Goal: Complete application form

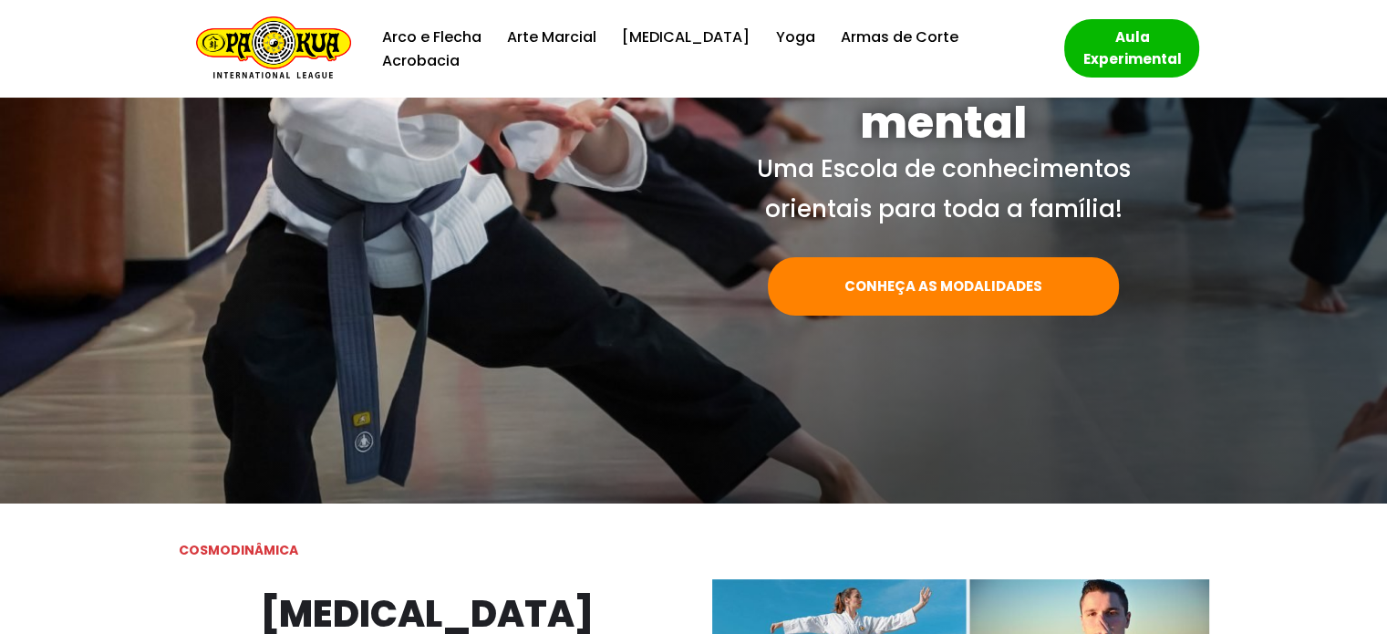
scroll to position [274, 0]
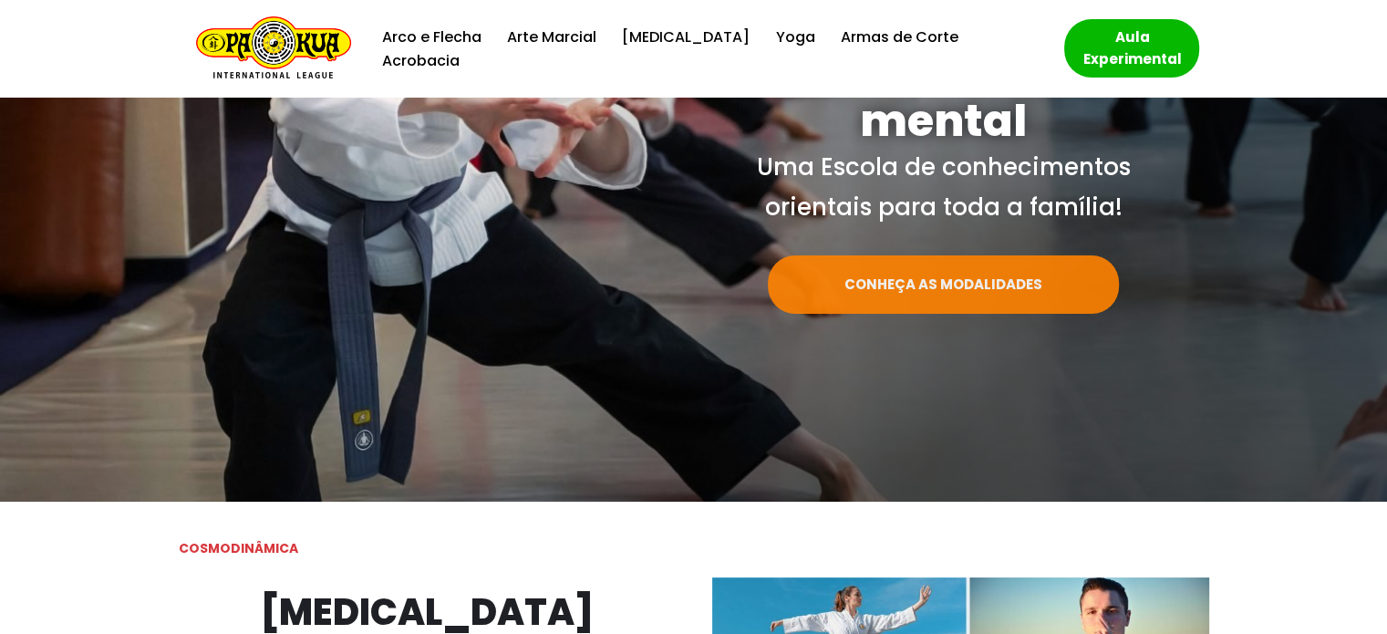
click at [974, 284] on link "CONHEÇA AS MODALIDADES" at bounding box center [943, 284] width 351 height 58
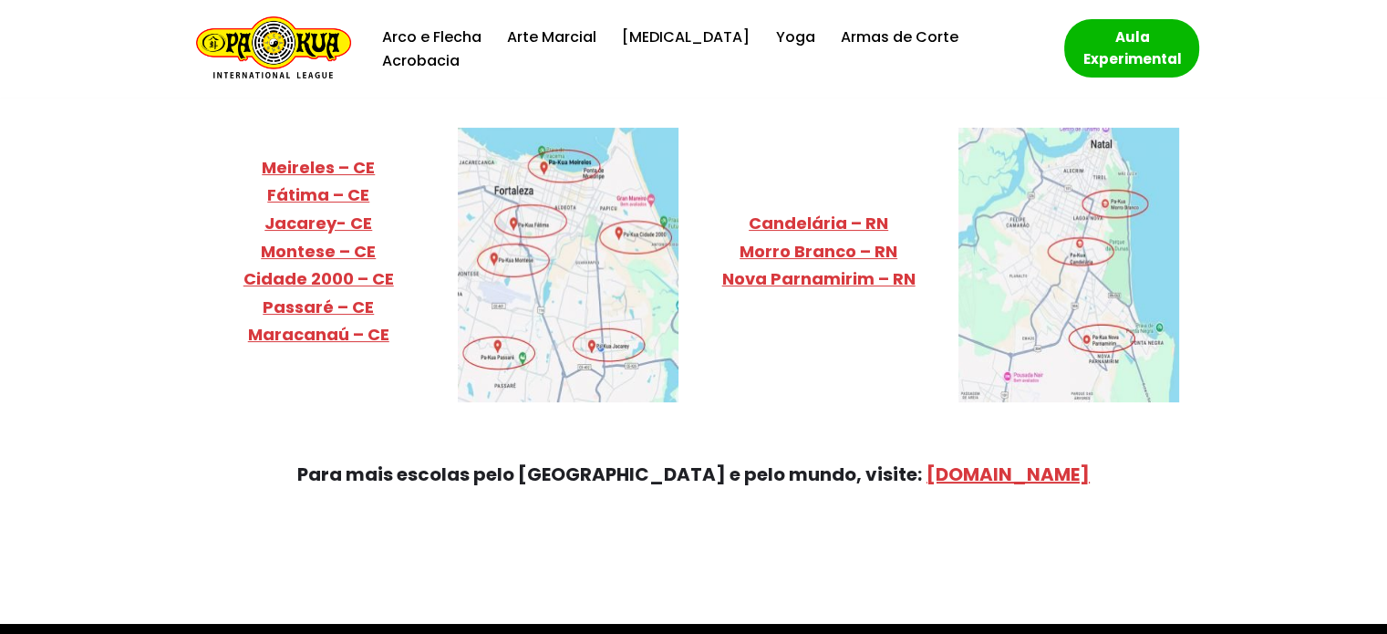
scroll to position [7086, 0]
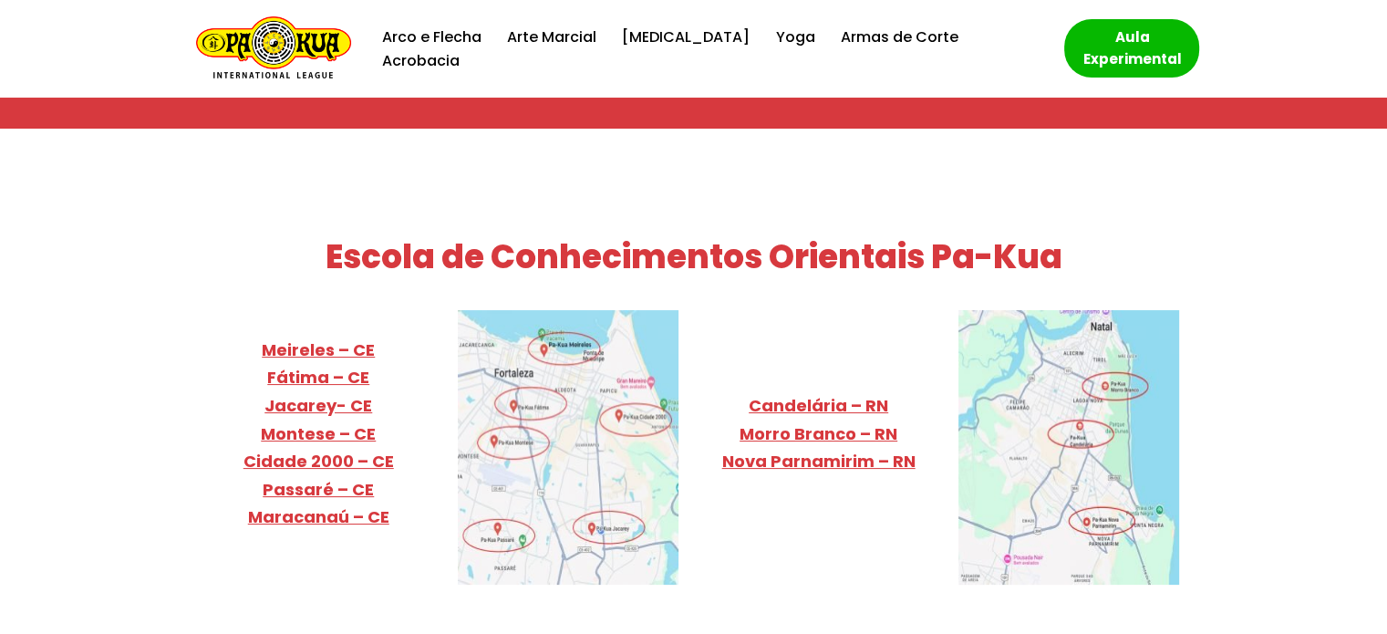
click at [525, 332] on img at bounding box center [568, 447] width 221 height 275
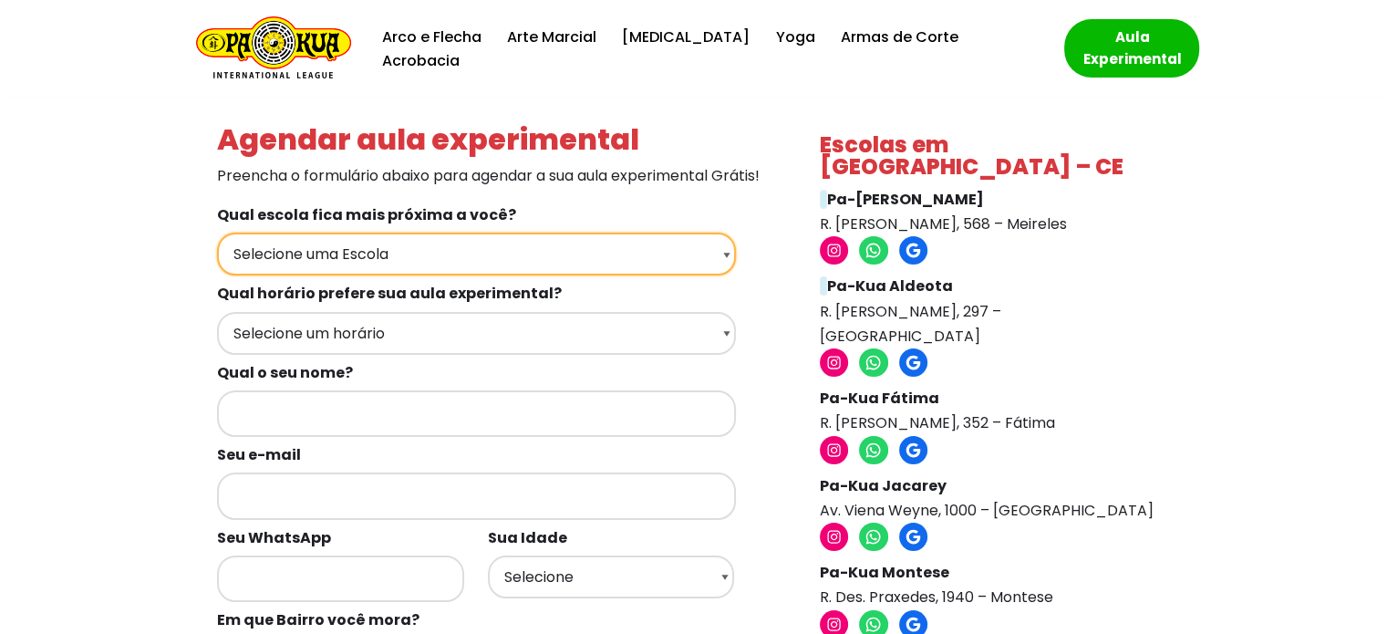
click at [494, 275] on select "Selecione uma Escola Fortaleza - Pa-Kua Meireles Fortaleza - Pa-Kua Aldeota For…" at bounding box center [476, 254] width 519 height 43
select select "Fortaleza - Pa-Kua Fátima"
click at [217, 257] on select "Selecione uma Escola Fortaleza - Pa-Kua Meireles Fortaleza - Pa-Kua Aldeota For…" at bounding box center [476, 254] width 519 height 43
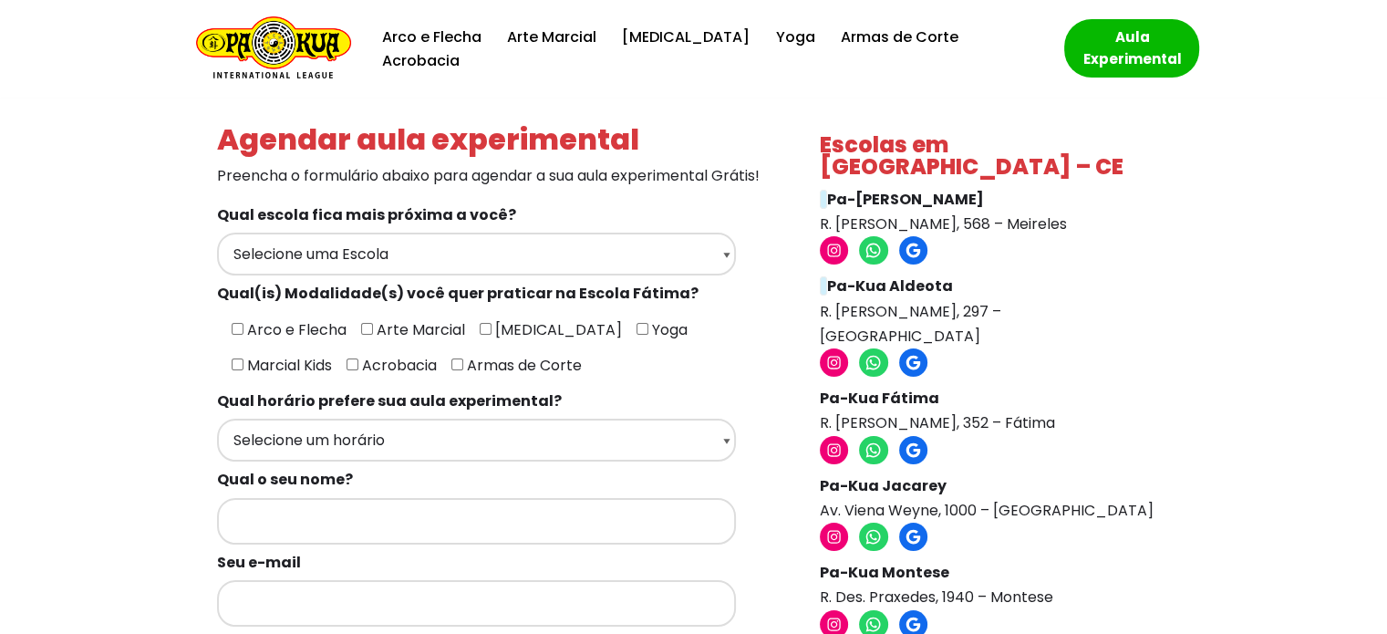
click at [361, 335] on input"] "Arte Marcial" at bounding box center [367, 329] width 12 height 12
checkbox input"] "true"
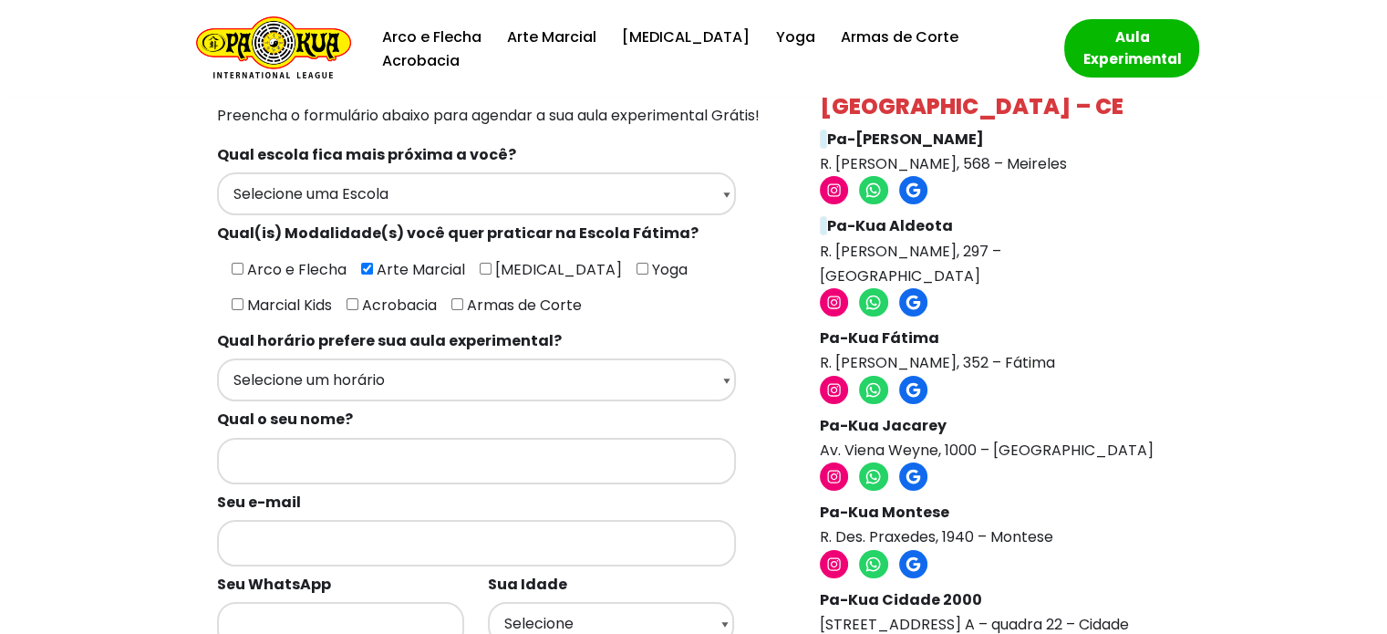
scroll to position [91, 0]
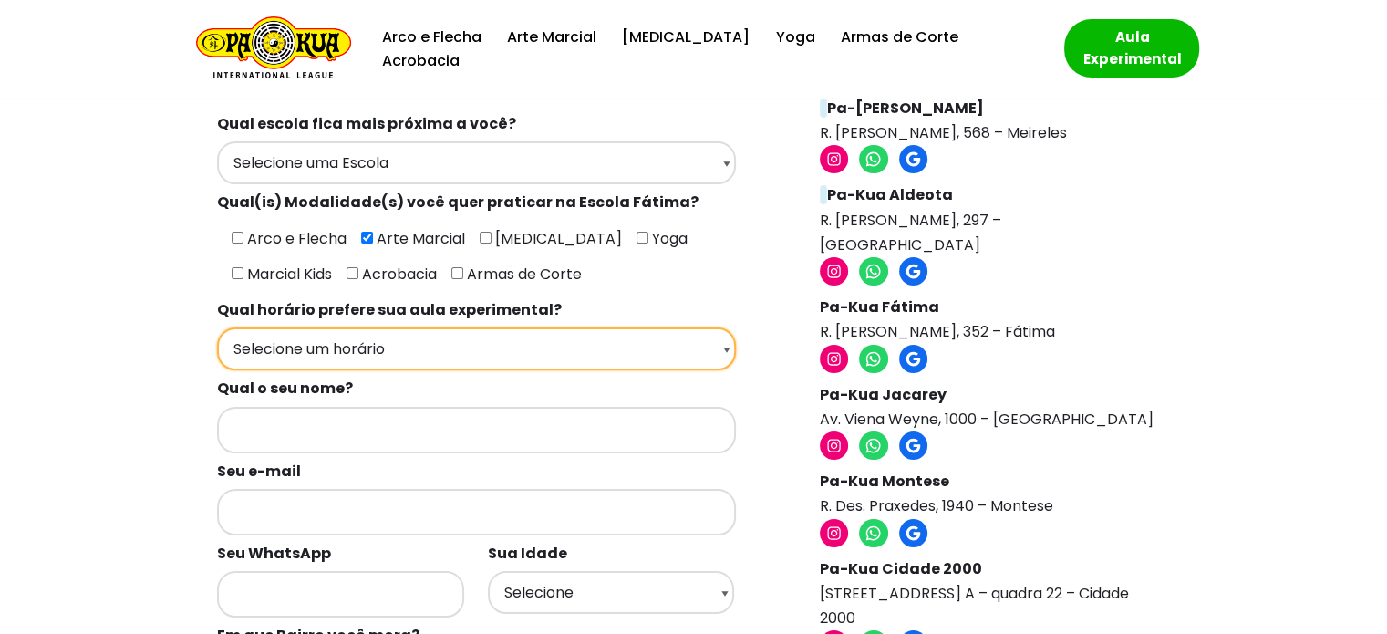
click at [500, 370] on select "Selecione um horário Manhã Tarde Noite" at bounding box center [476, 348] width 519 height 43
select select "Manhã"
click at [217, 351] on select "Selecione um horário Manhã Tarde Noite" at bounding box center [476, 348] width 519 height 43
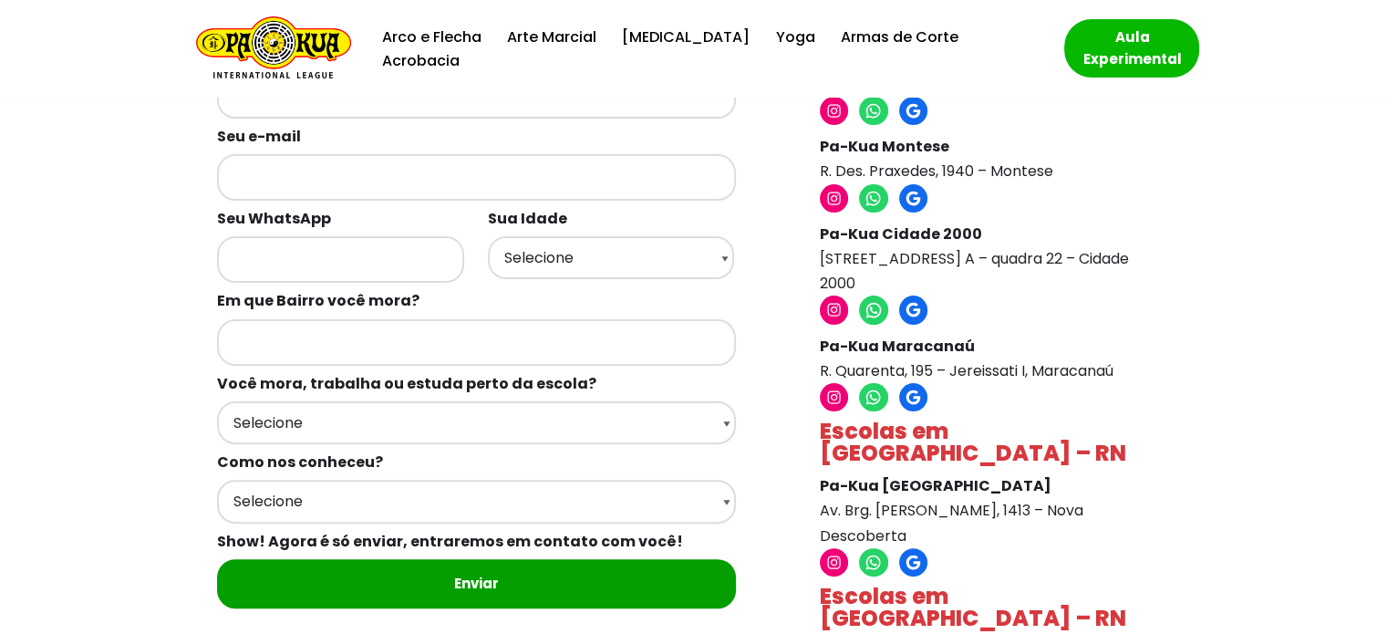
scroll to position [456, 0]
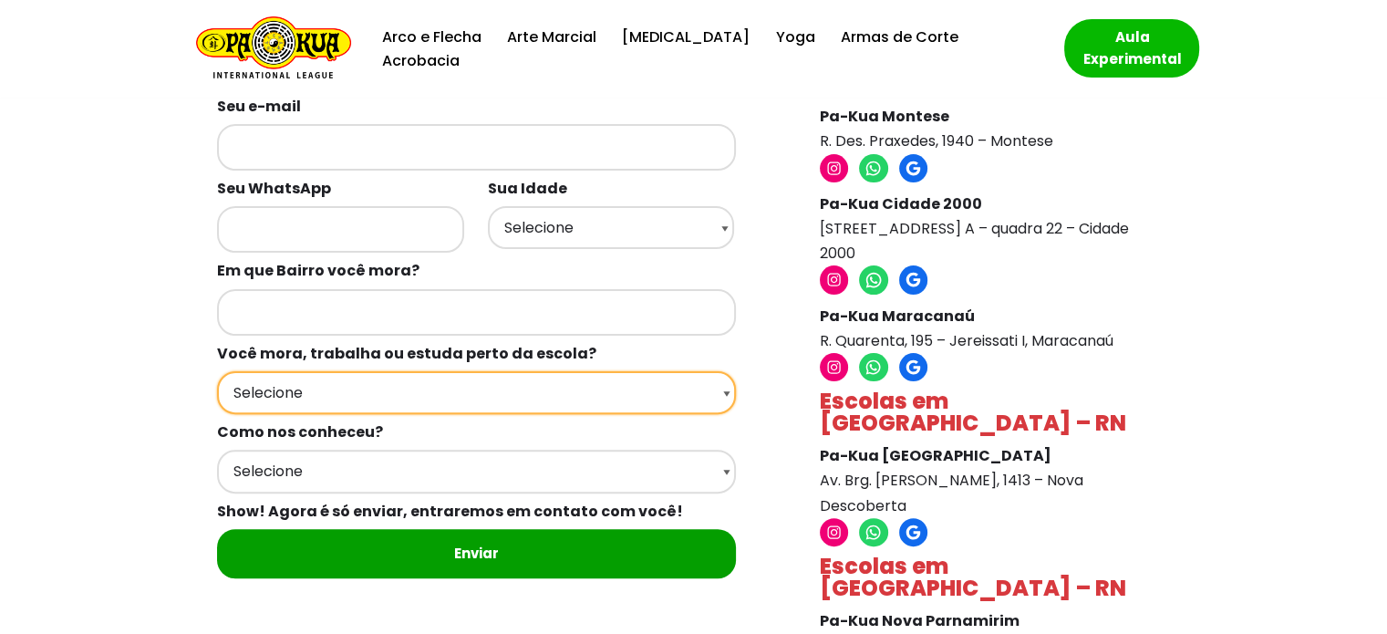
click at [582, 414] on select "Selecione Moro Perto Trabalho Perto Estudo Perto Passo Perto" at bounding box center [476, 392] width 519 height 43
select select "Moro Perto"
click at [217, 414] on select "Selecione Moro Perto Trabalho Perto Estudo Perto Passo Perto" at bounding box center [476, 392] width 519 height 43
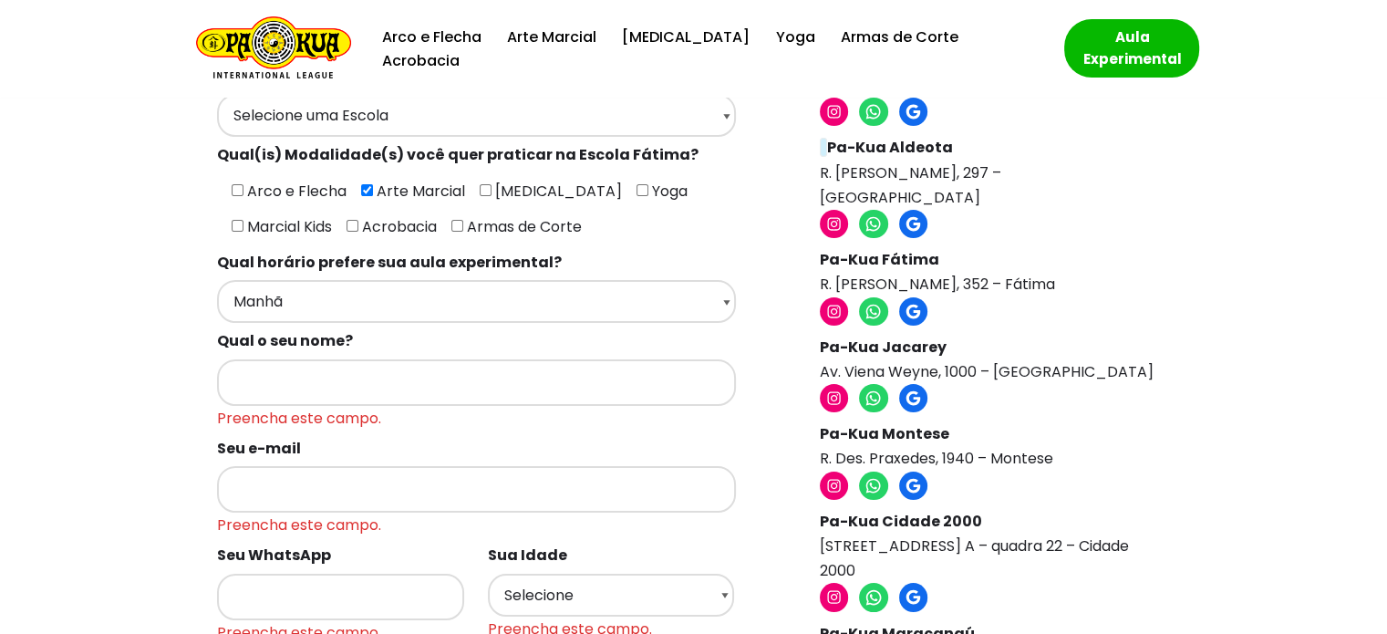
scroll to position [0, 0]
